Goal: Feedback & Contribution: Leave review/rating

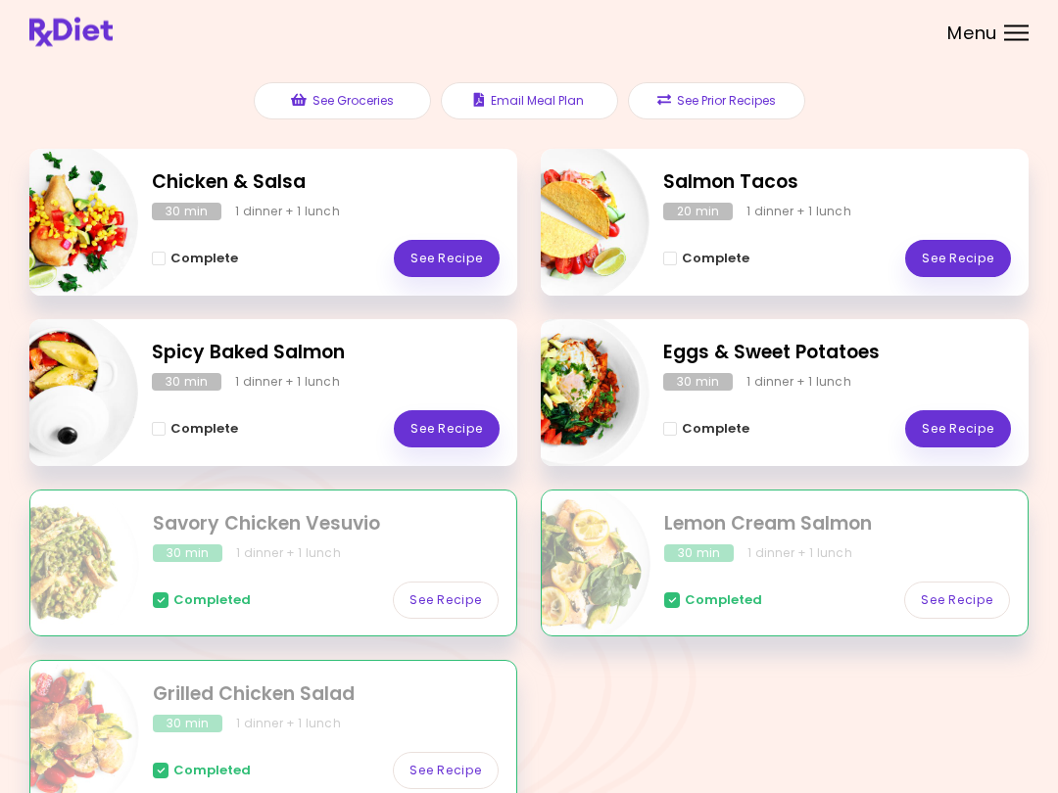
scroll to position [210, 0]
click at [954, 415] on link "See Recipe" at bounding box center [958, 428] width 106 height 37
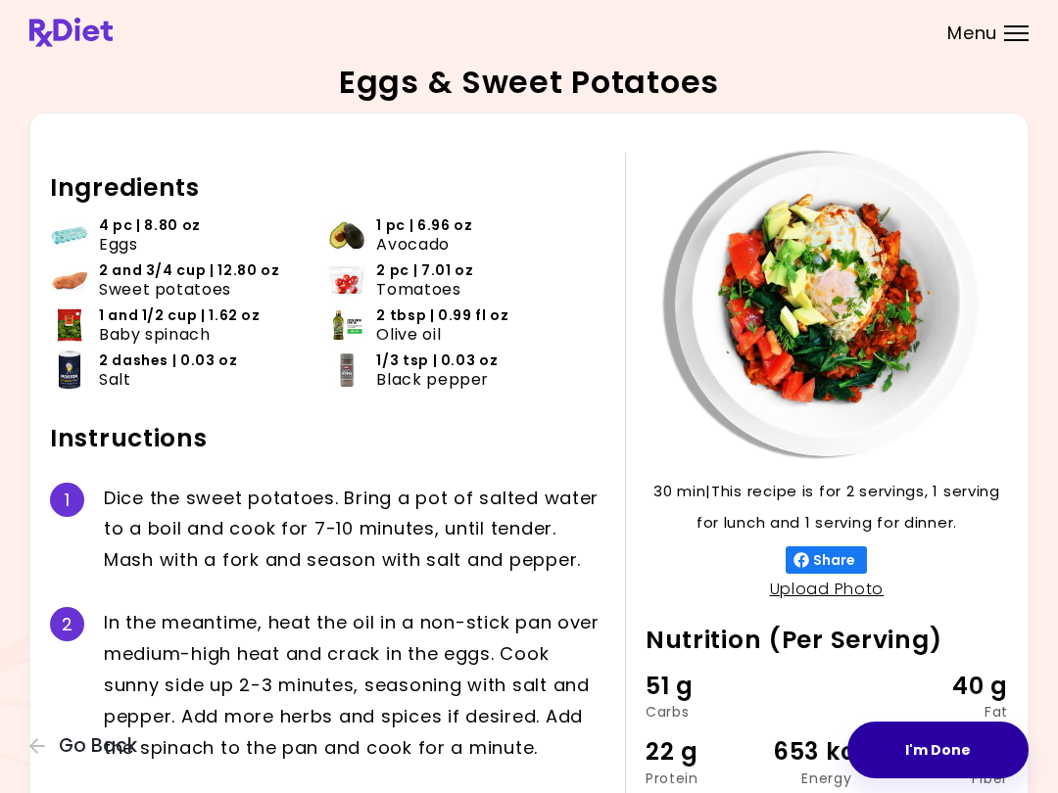
click at [929, 742] on button "I'm Done" at bounding box center [937, 750] width 181 height 57
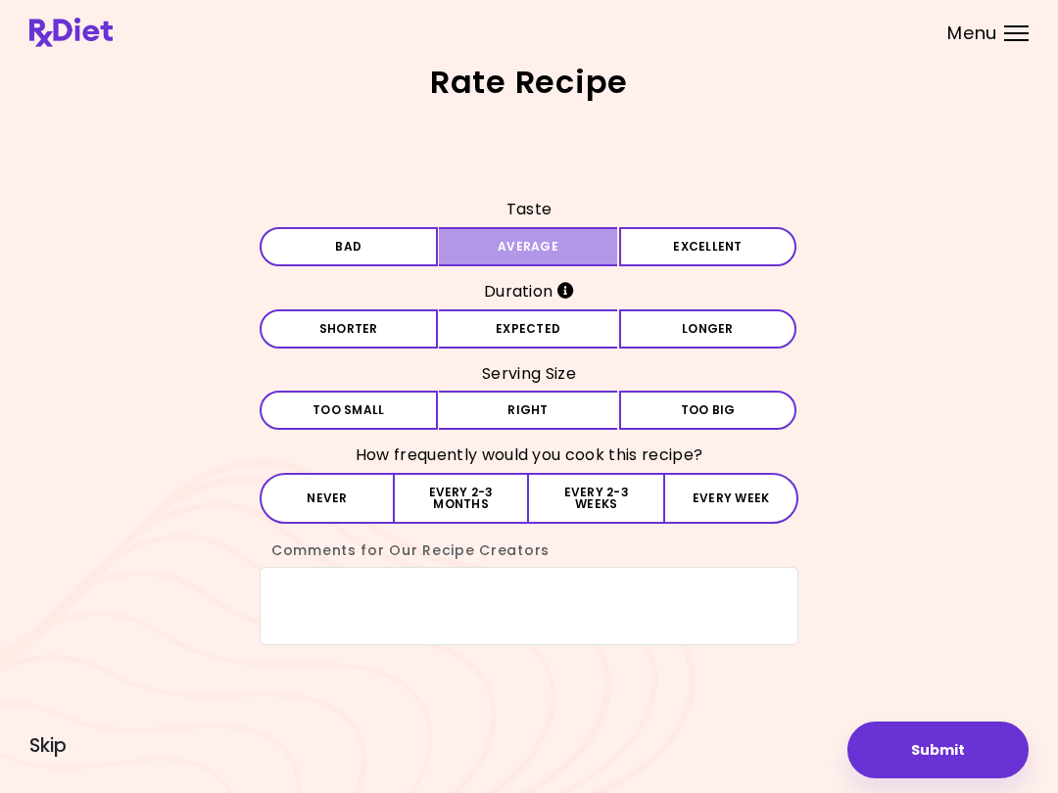
click at [558, 235] on button "Average" at bounding box center [528, 246] width 178 height 39
click at [552, 335] on button "Expected" at bounding box center [528, 328] width 178 height 39
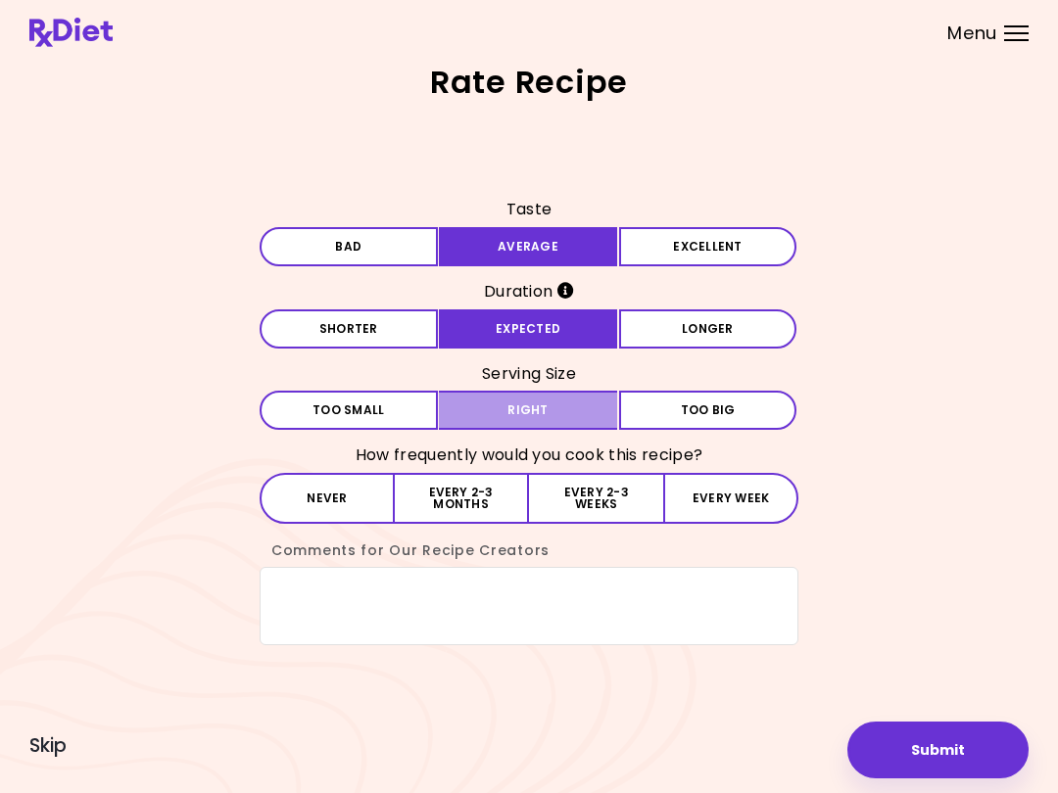
click at [555, 414] on button "Right" at bounding box center [528, 410] width 178 height 39
click at [347, 496] on button "Never" at bounding box center [327, 498] width 135 height 51
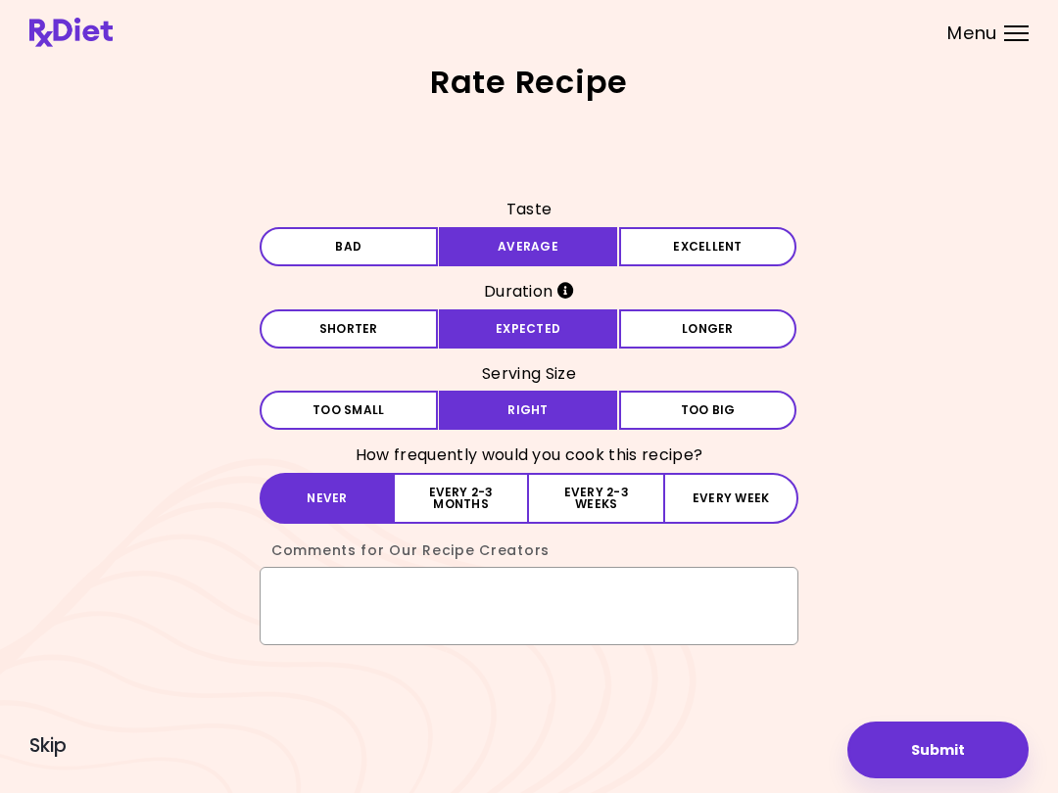
click at [313, 595] on textarea "Comments for Our Recipe Creators" at bounding box center [529, 606] width 539 height 78
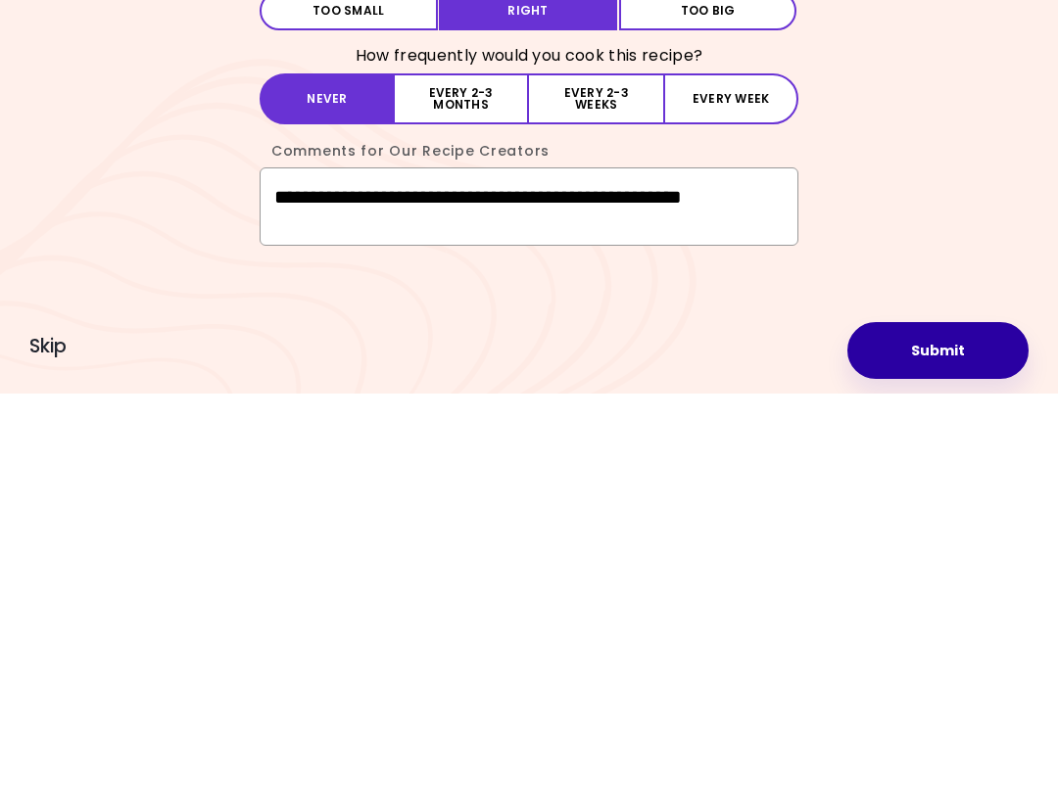
type textarea "**********"
click at [980, 722] on button "Submit" at bounding box center [937, 750] width 181 height 57
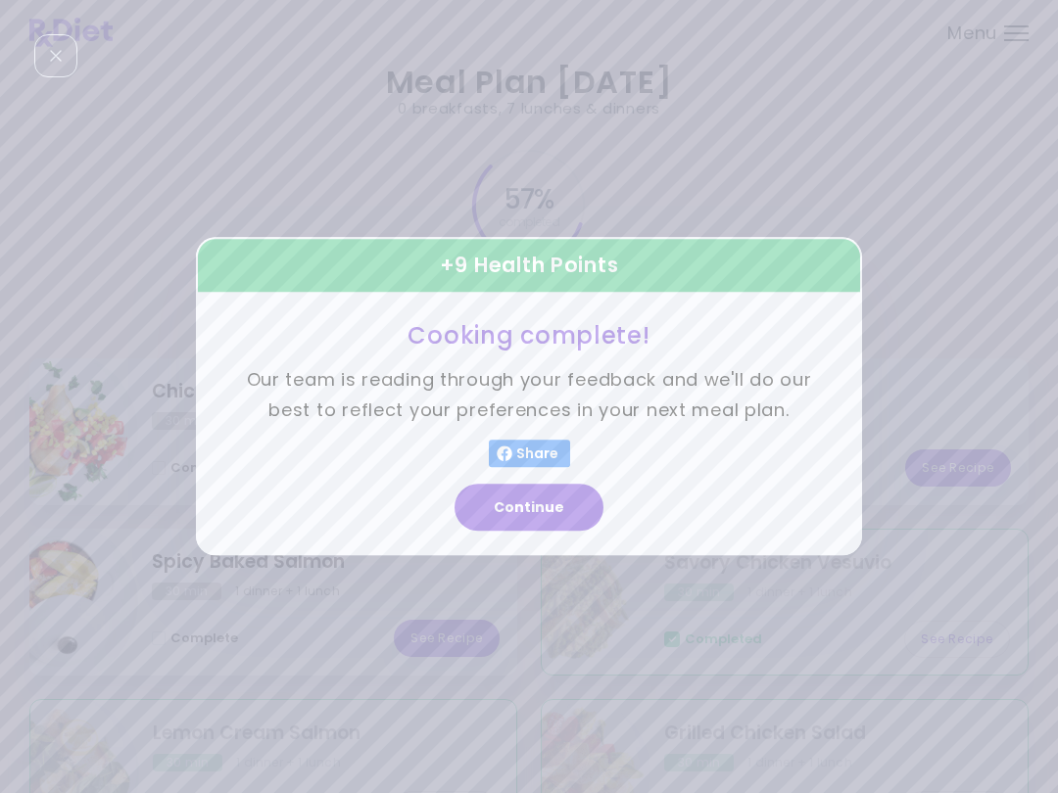
click at [566, 497] on button "Continue" at bounding box center [528, 508] width 149 height 47
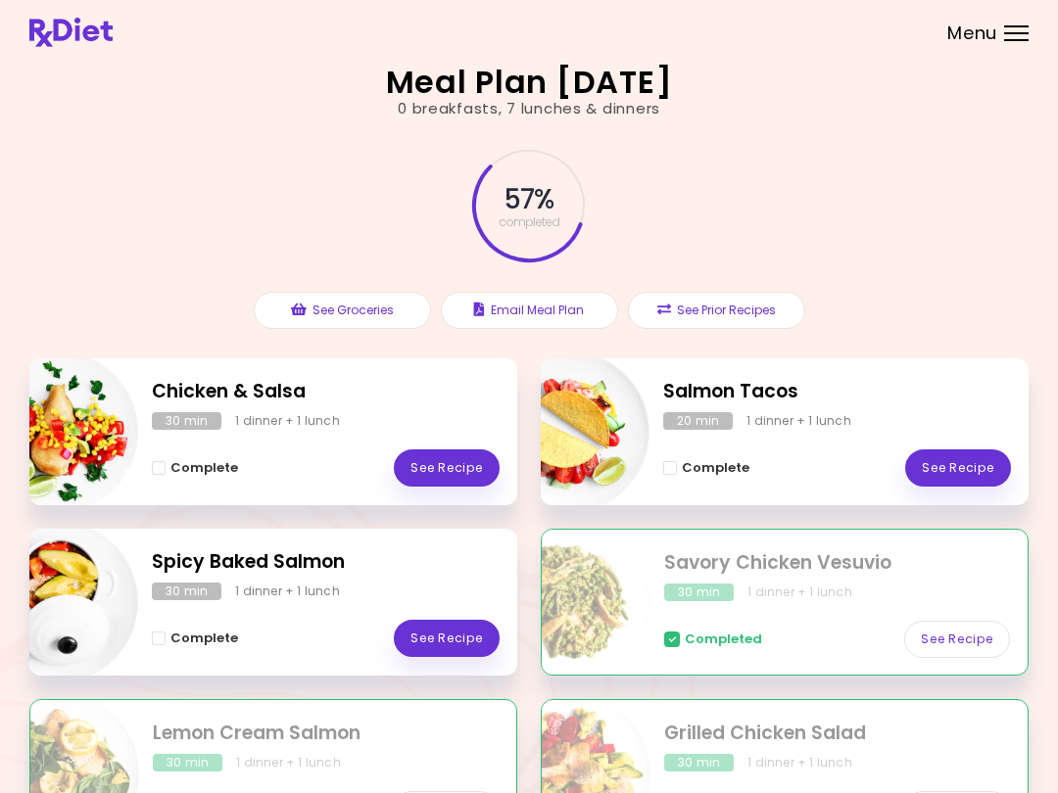
click at [480, 620] on link "See Recipe" at bounding box center [447, 638] width 106 height 37
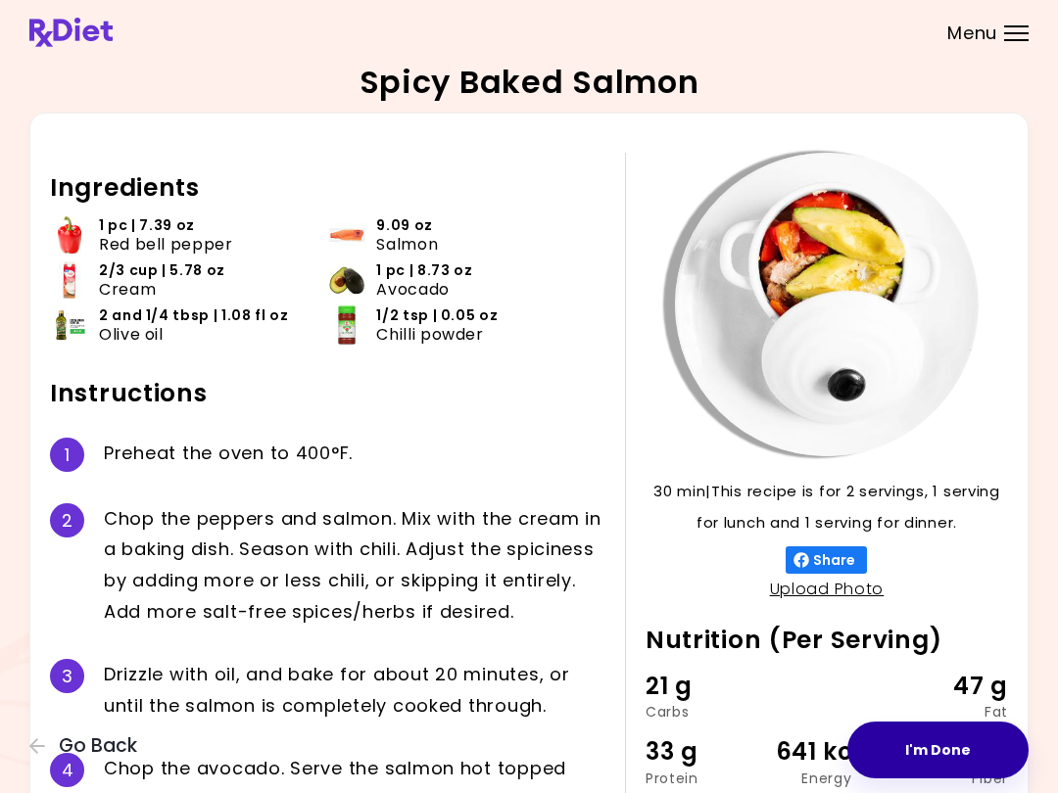
click at [949, 748] on button "I'm Done" at bounding box center [937, 750] width 181 height 57
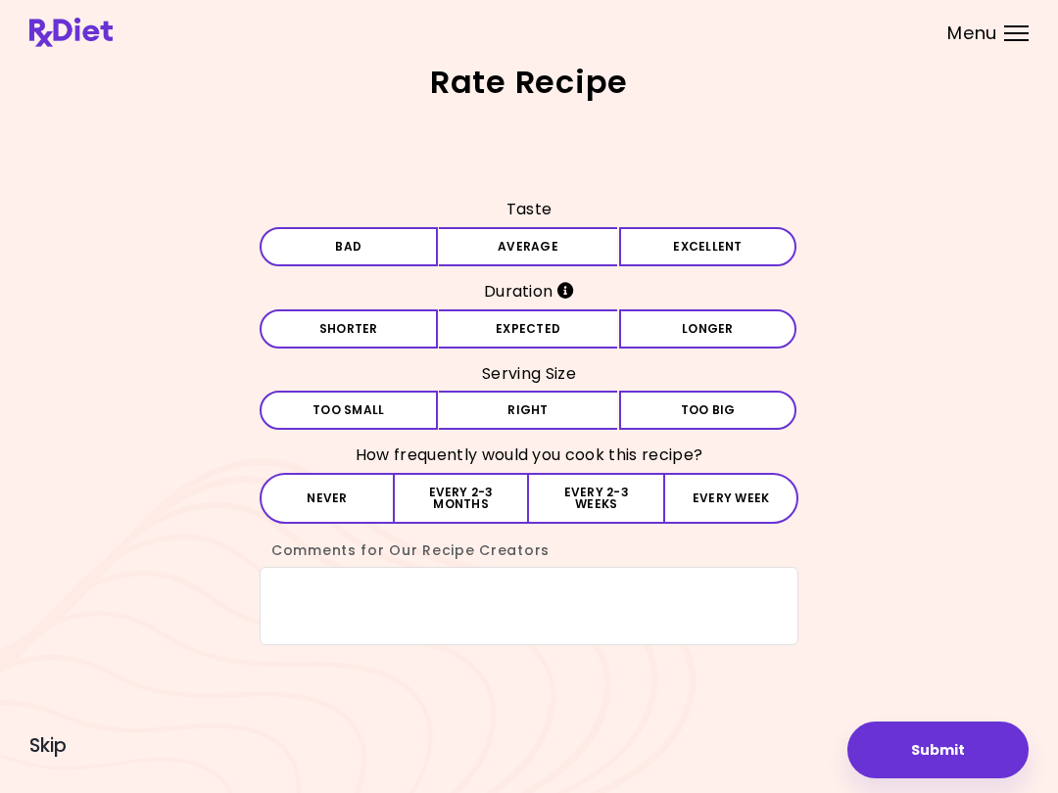
click at [536, 244] on button "Average" at bounding box center [528, 246] width 178 height 39
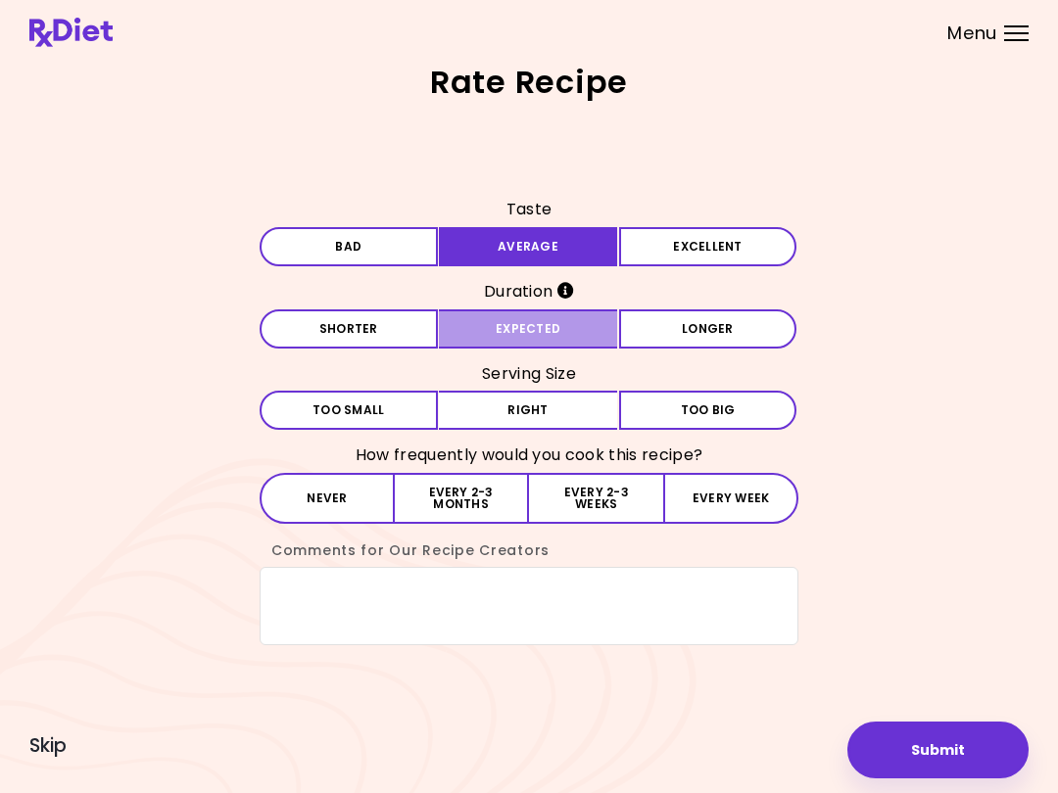
click at [565, 322] on button "Expected" at bounding box center [528, 328] width 178 height 39
click at [583, 415] on button "Right" at bounding box center [528, 410] width 178 height 39
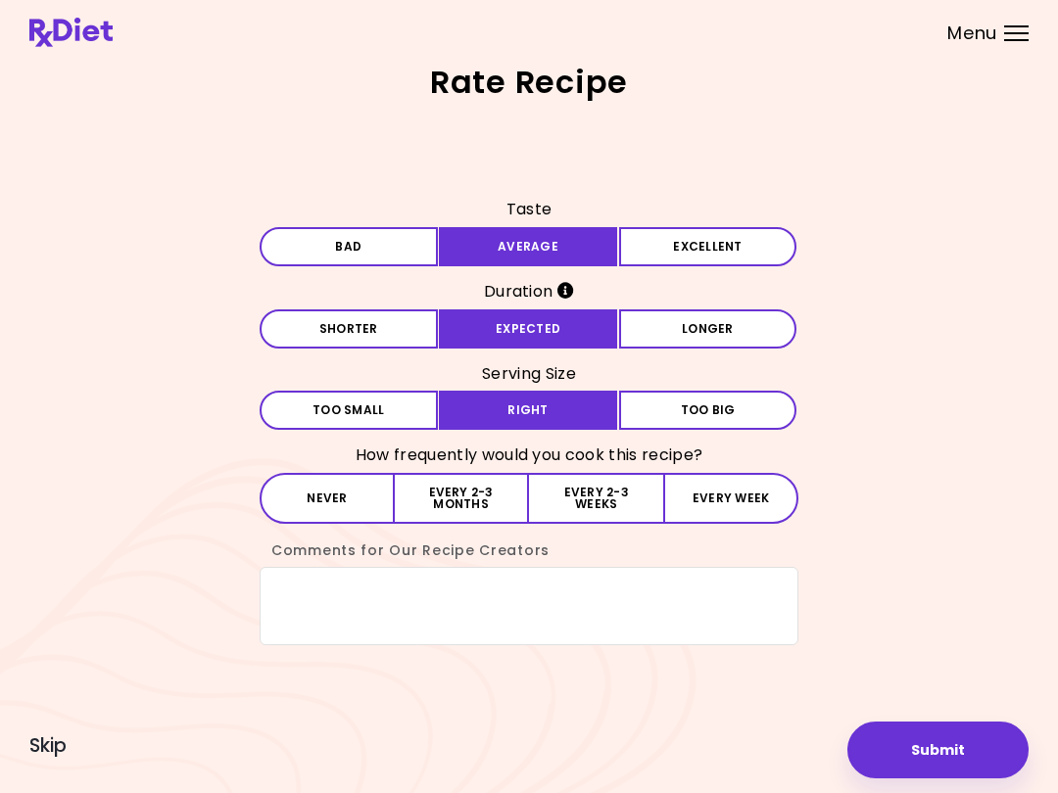
click at [466, 487] on button "Every 2-3 months" at bounding box center [462, 498] width 134 height 51
click at [964, 728] on button "Submit" at bounding box center [937, 750] width 181 height 57
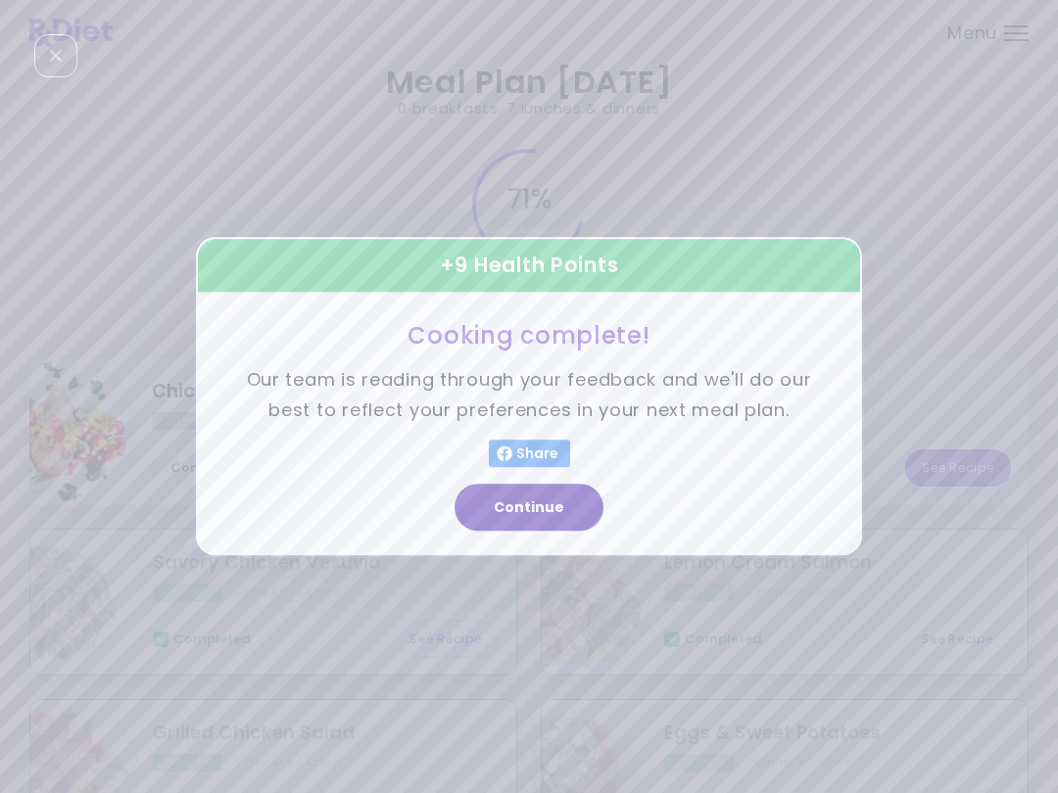
click at [559, 505] on button "Continue" at bounding box center [528, 508] width 149 height 47
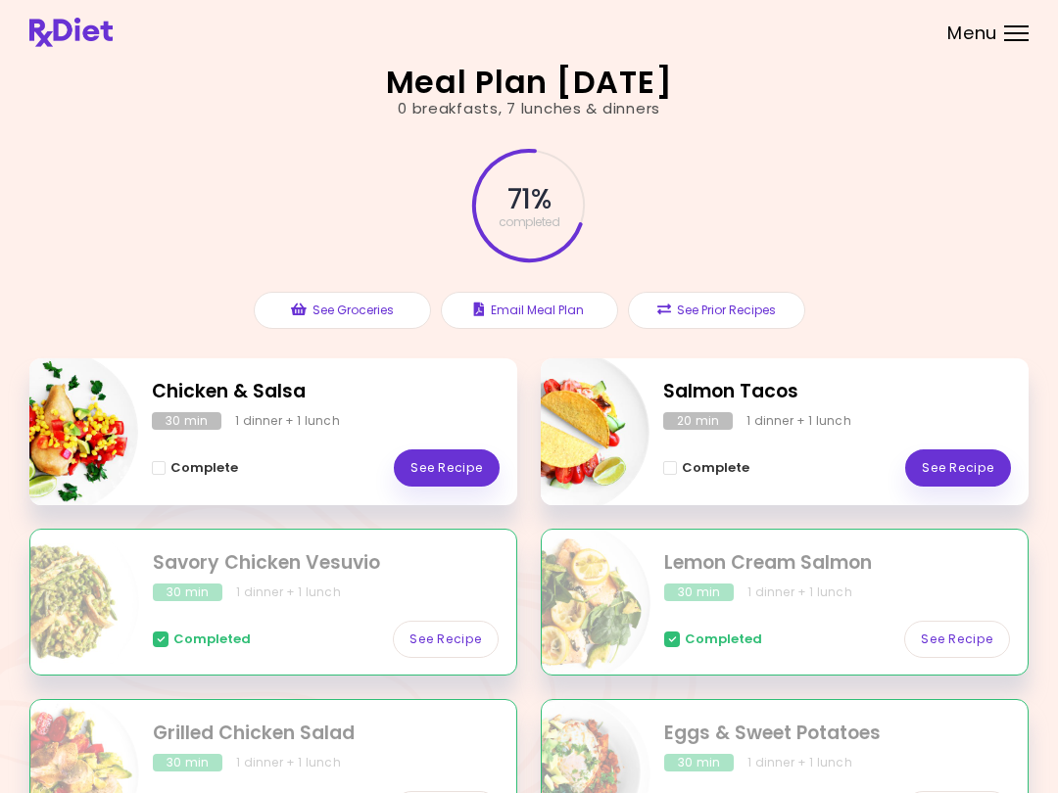
click at [1021, 30] on div "Menu" at bounding box center [1016, 33] width 24 height 16
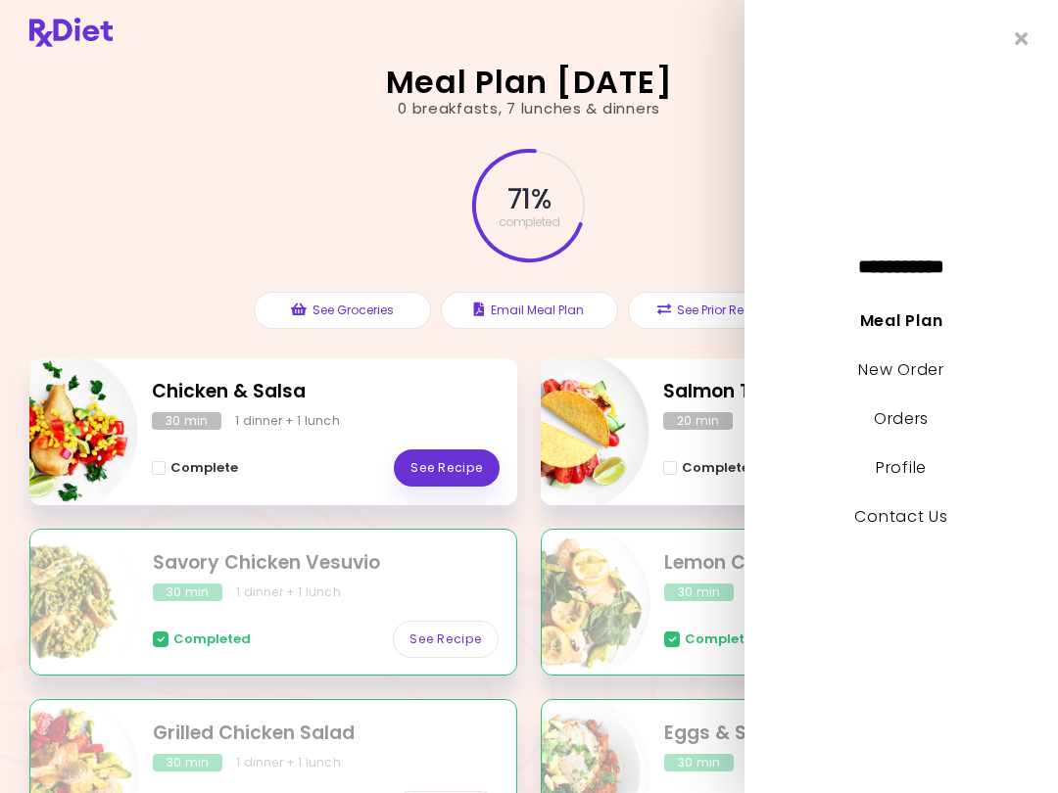
click at [925, 367] on link "New Order" at bounding box center [900, 369] width 85 height 23
select select "*"
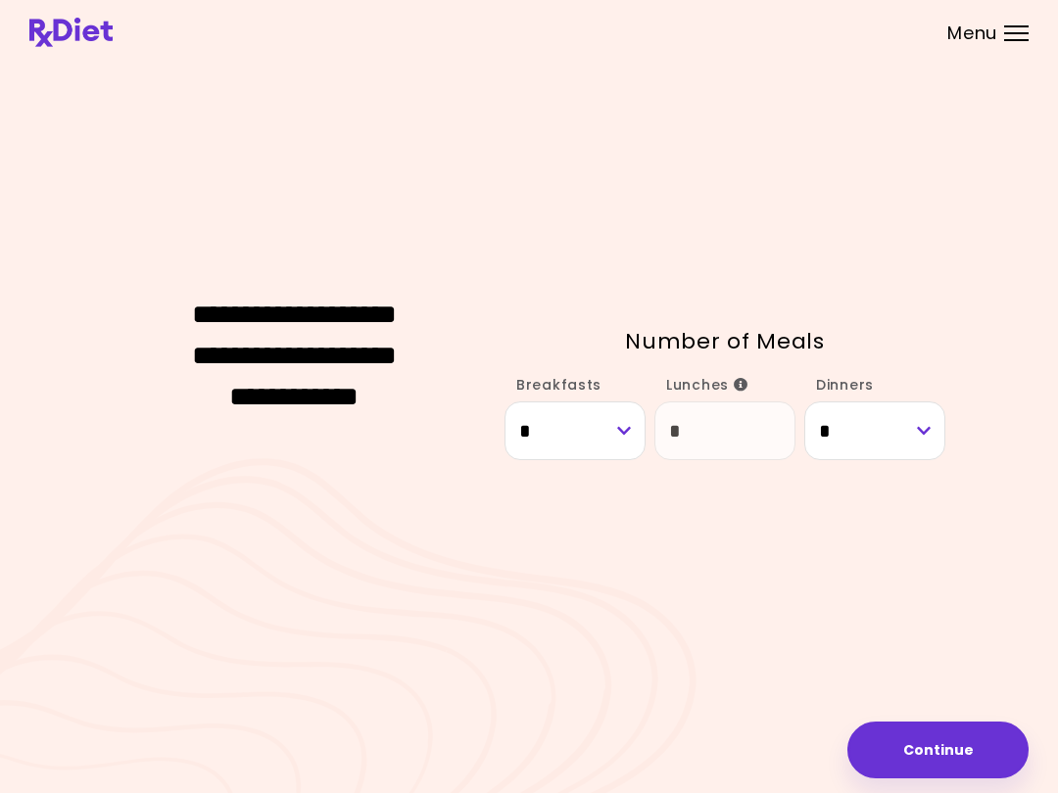
click at [1010, 37] on div "Menu" at bounding box center [1016, 33] width 24 height 16
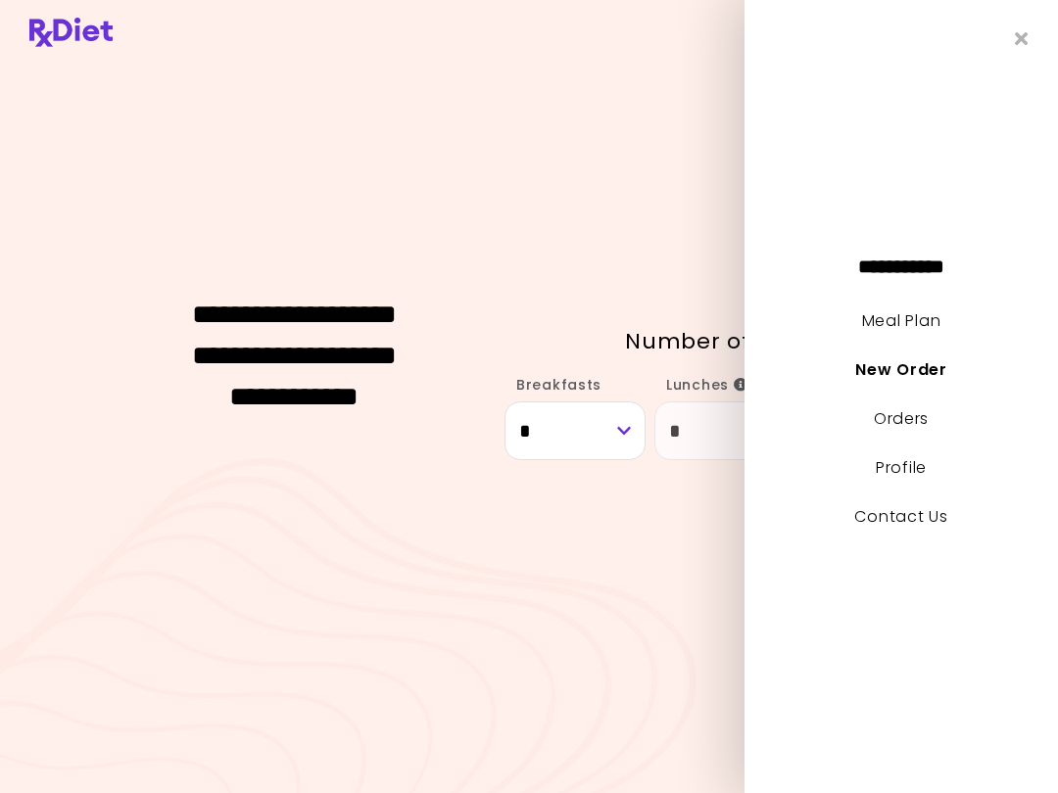
click at [910, 369] on link "New Order" at bounding box center [900, 369] width 91 height 23
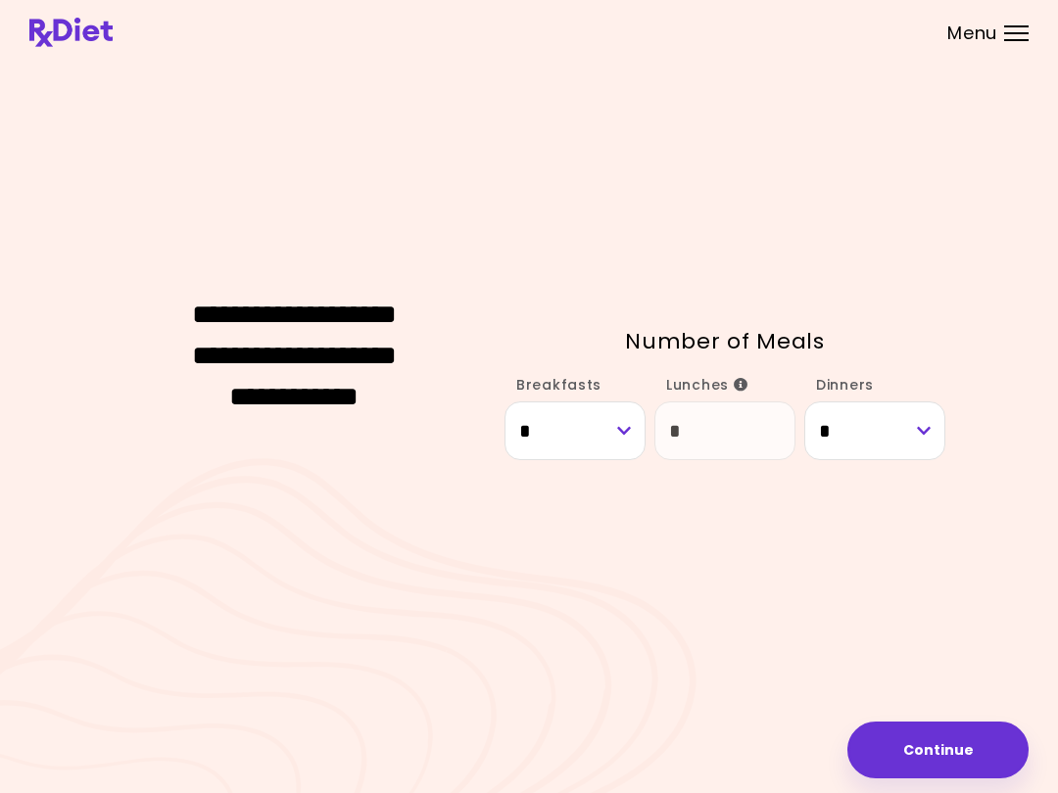
click at [1010, 33] on div at bounding box center [1016, 33] width 24 height 2
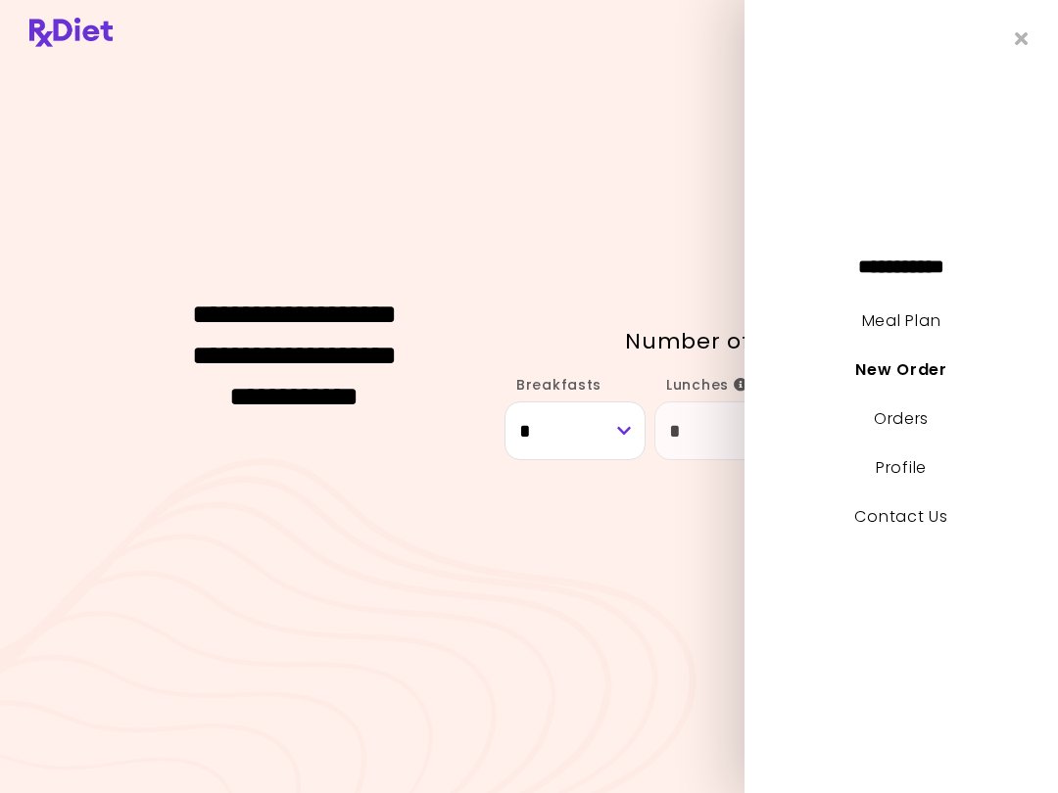
click at [1015, 34] on icon "Close" at bounding box center [1022, 38] width 14 height 19
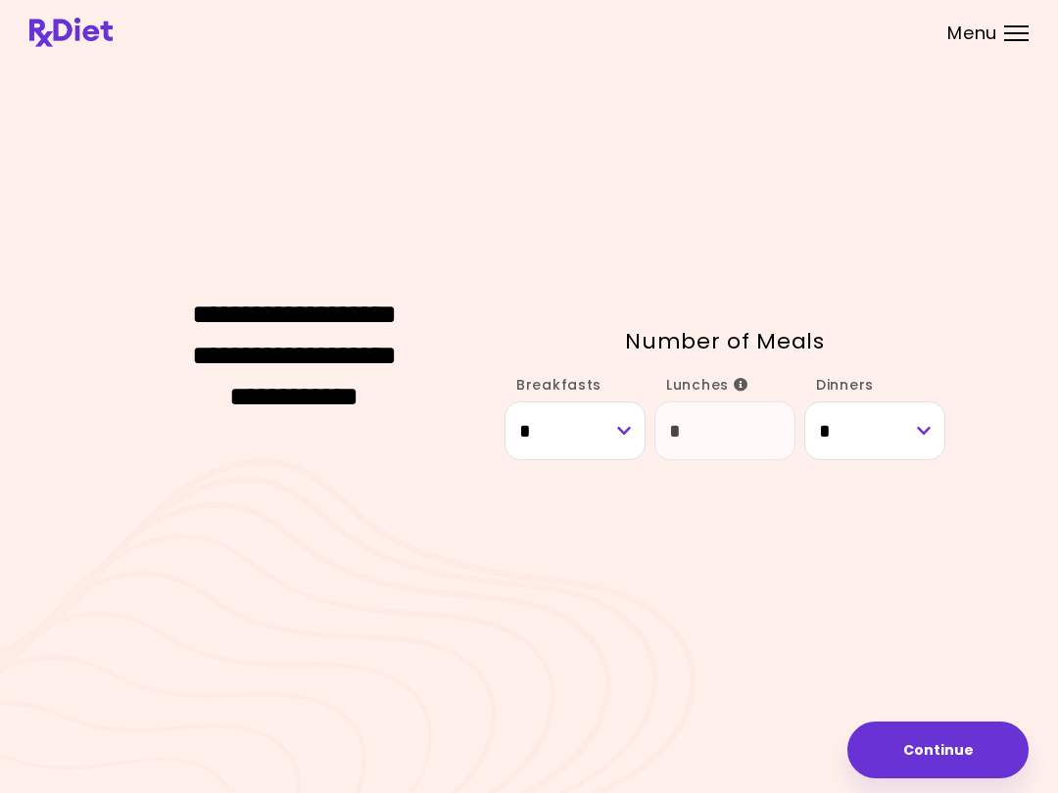
click at [1025, 30] on div "Menu" at bounding box center [1016, 33] width 24 height 16
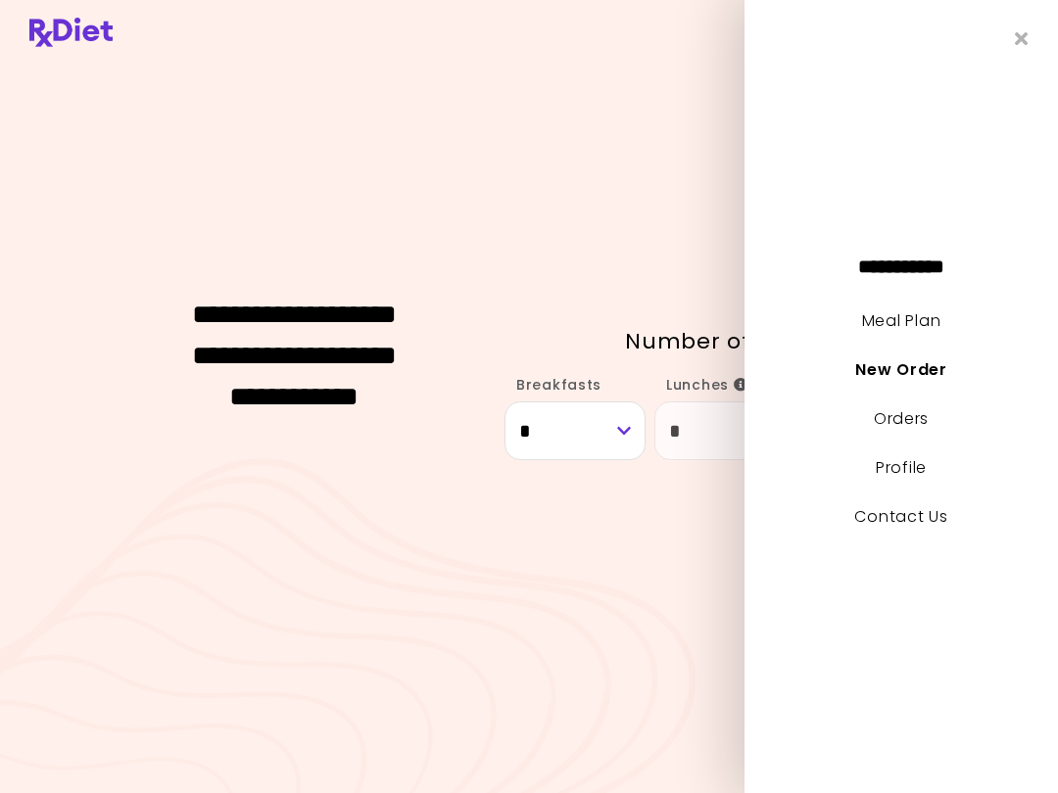
click at [917, 319] on link "Meal Plan" at bounding box center [901, 320] width 78 height 23
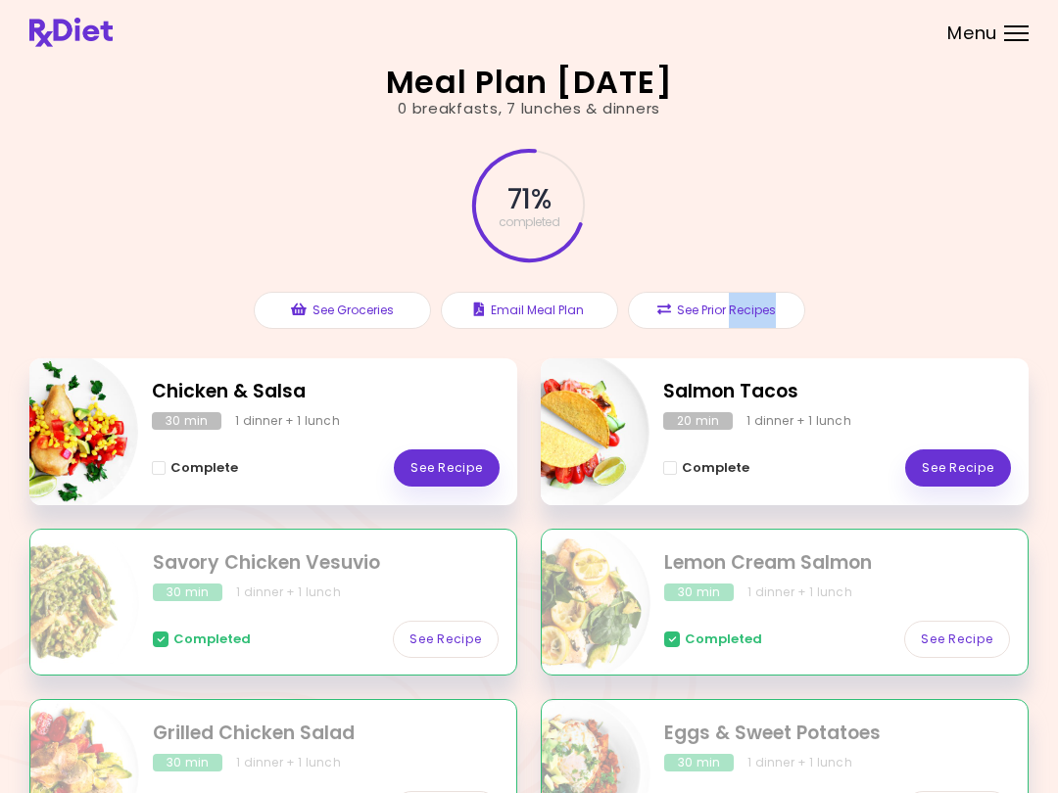
click at [701, 313] on button "See Prior Recipes" at bounding box center [716, 310] width 177 height 37
